Goal: Register for event/course

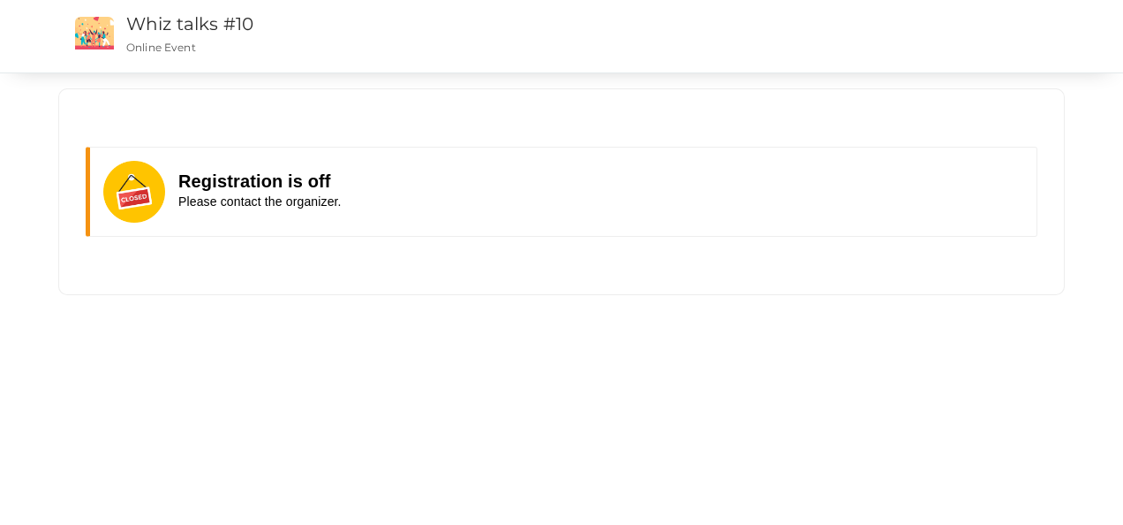
click at [284, 187] on strong "Registration is off" at bounding box center [254, 180] width 153 height 19
click at [182, 134] on div "Registration is off Please contact the organizer." at bounding box center [561, 191] width 1005 height 178
